Goal: Information Seeking & Learning: Learn about a topic

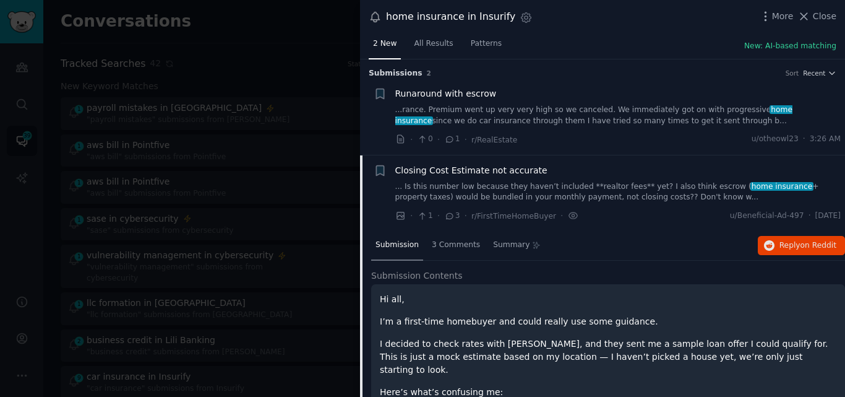
scroll to position [116, 0]
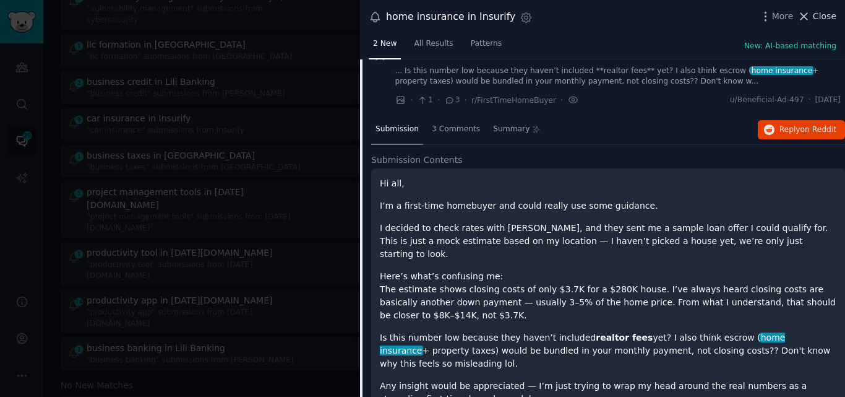
click at [808, 19] on icon at bounding box center [804, 16] width 7 height 7
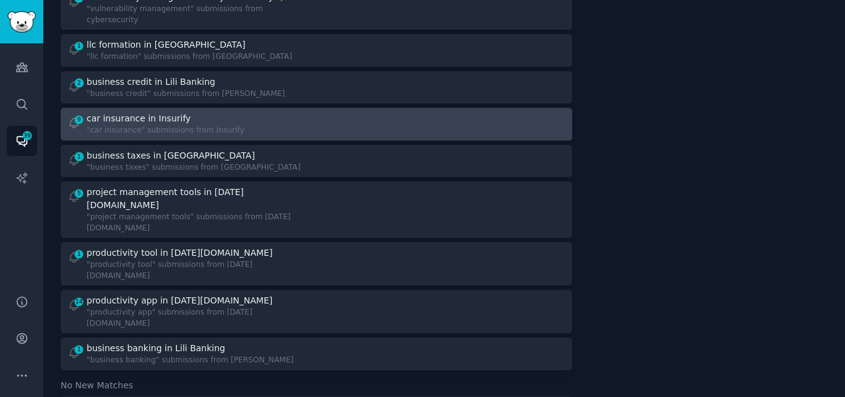
click at [151, 125] on div ""car insurance" submissions from Insurify" at bounding box center [166, 130] width 158 height 11
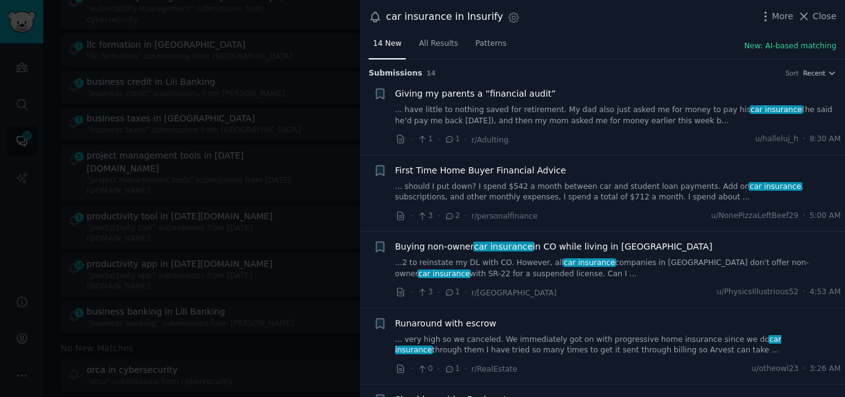
click at [532, 196] on link "... should I put down? I spend $542 a month between car and student loan paymen…" at bounding box center [618, 192] width 446 height 22
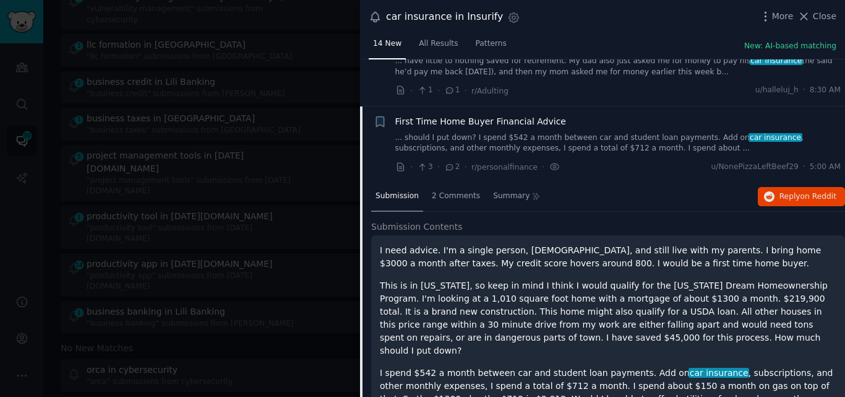
scroll to position [40, 0]
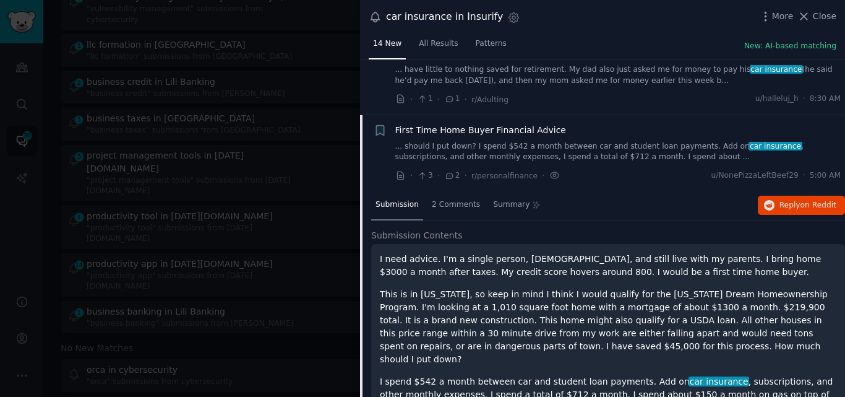
click at [441, 132] on span "First Time Home Buyer Financial Advice" at bounding box center [480, 130] width 171 height 13
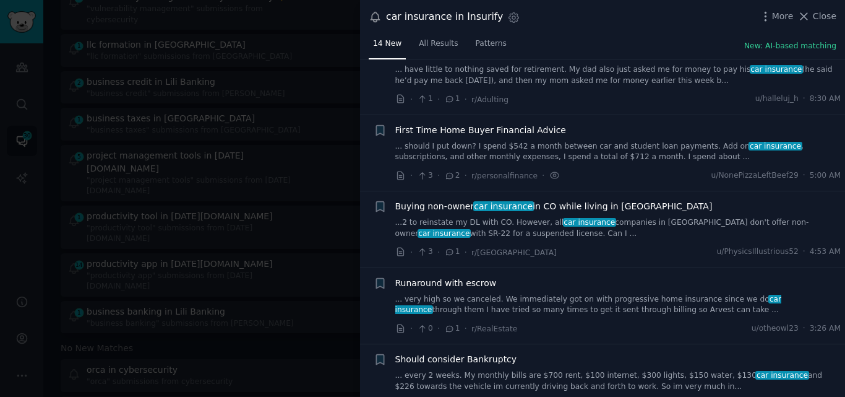
scroll to position [96, 0]
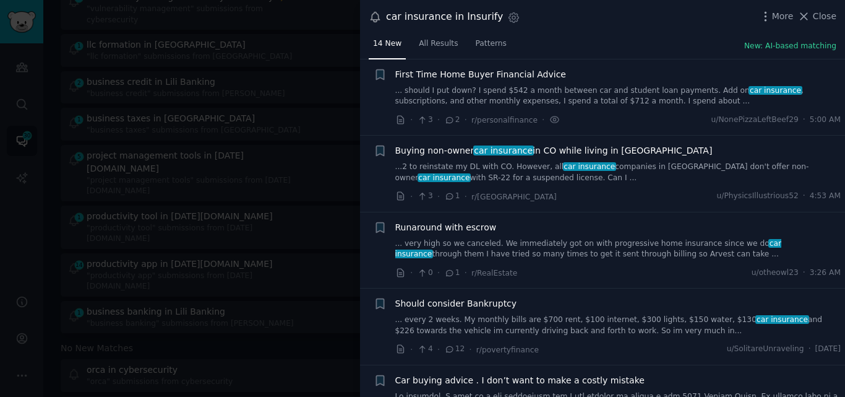
click at [485, 169] on link "...2 to reinstate my DL with CO. However, all car insurance companies in MA don…" at bounding box center [618, 173] width 446 height 22
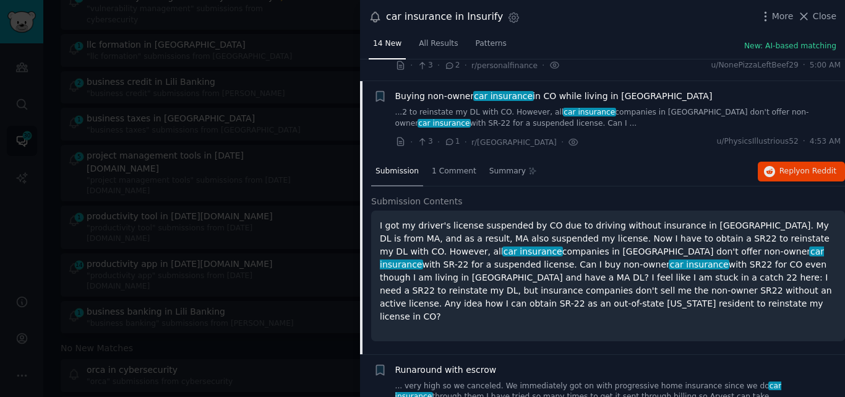
scroll to position [173, 0]
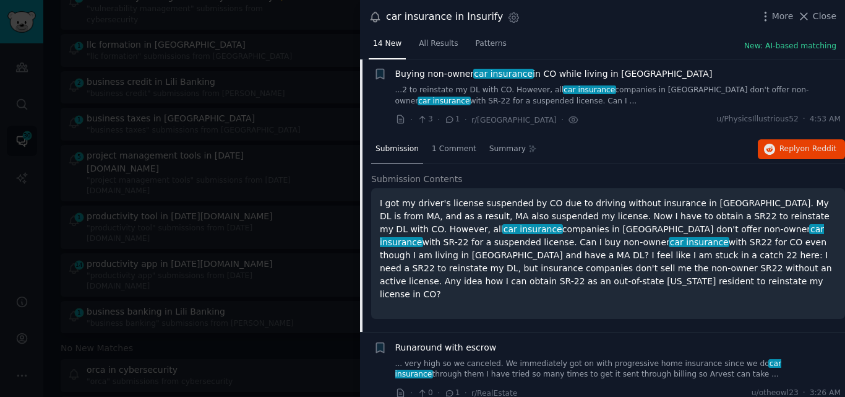
click at [443, 74] on span "Buying non-owner car insurance in CO while living in [GEOGRAPHIC_DATA]" at bounding box center [553, 73] width 317 height 13
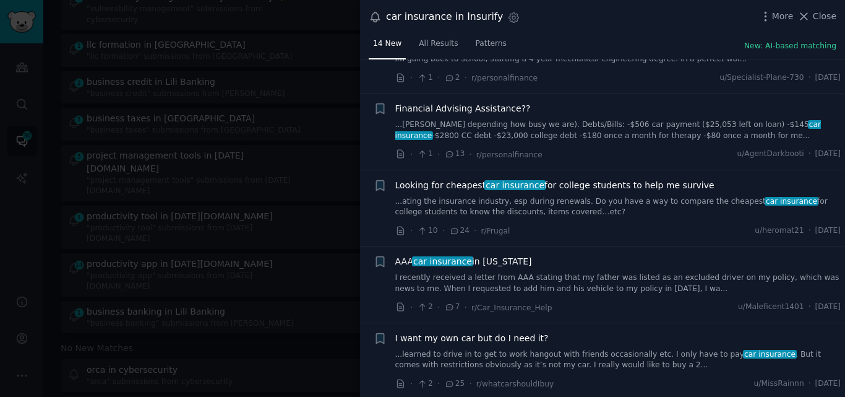
scroll to position [751, 0]
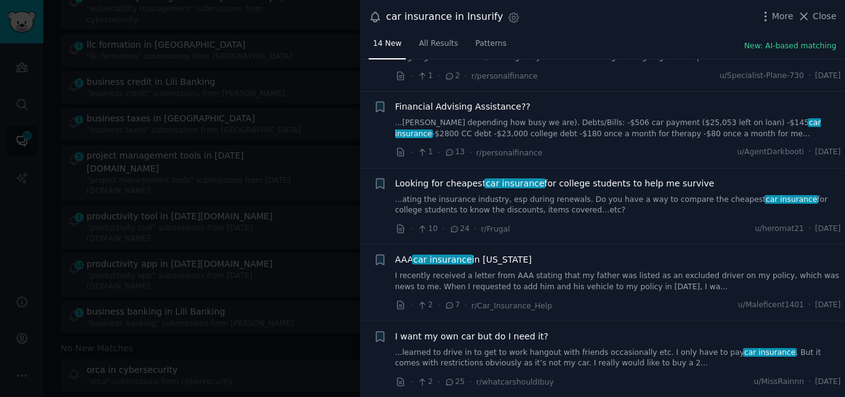
click at [541, 277] on link "I recently received a letter from AAA stating that my father was listed as an e…" at bounding box center [618, 281] width 446 height 22
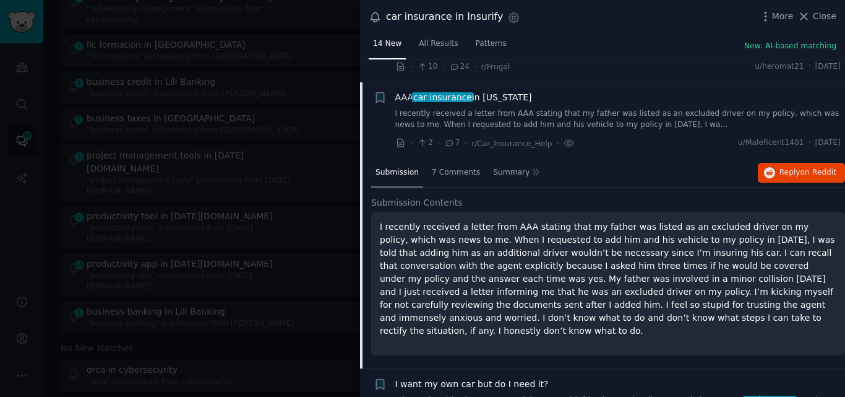
scroll to position [937, 0]
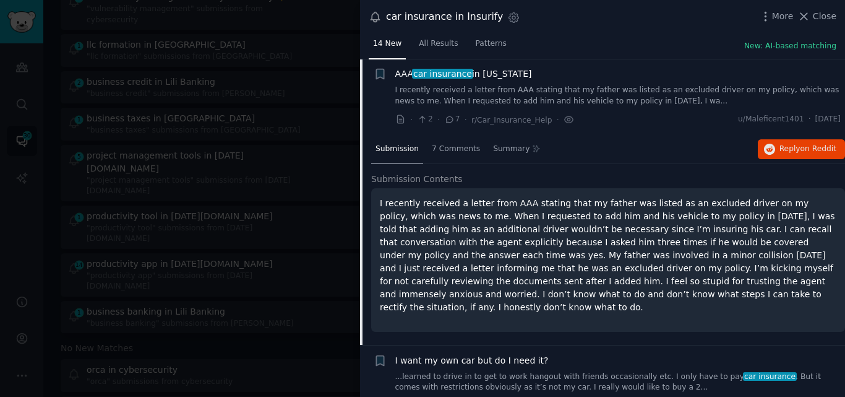
click at [450, 73] on span "car insurance" at bounding box center [442, 74] width 61 height 10
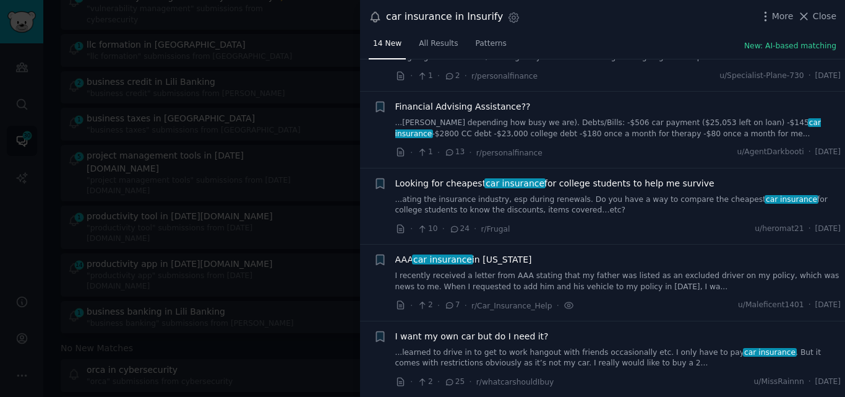
click at [221, 152] on div at bounding box center [422, 198] width 845 height 397
